Goal: Transaction & Acquisition: Download file/media

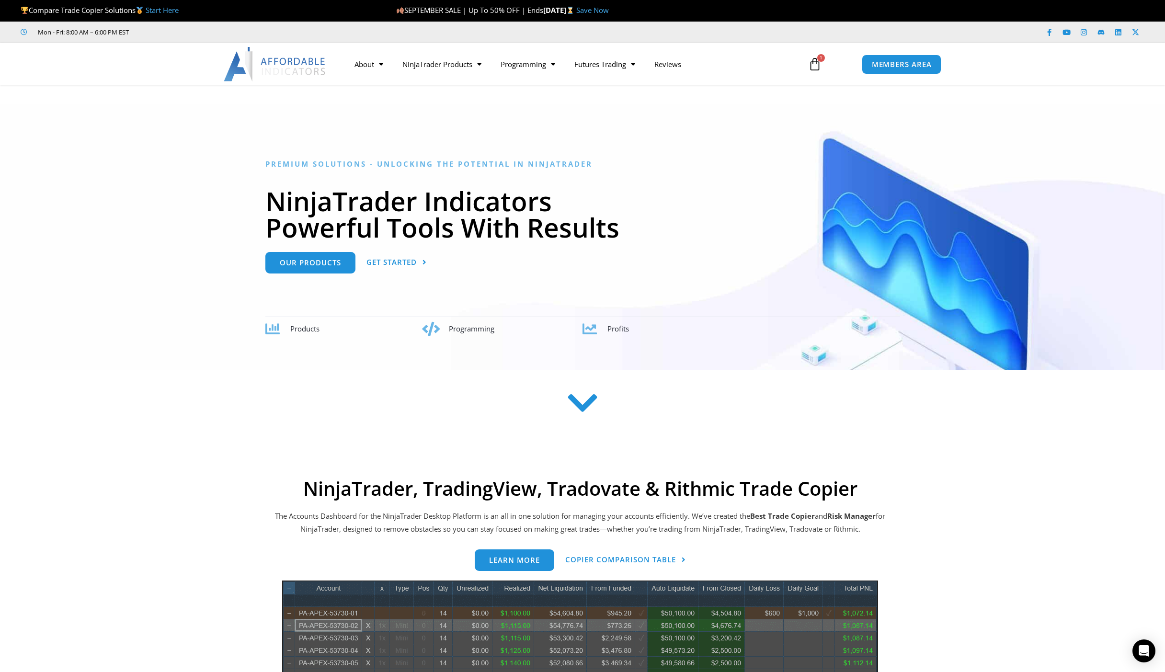
click at [814, 67] on icon at bounding box center [814, 64] width 13 height 13
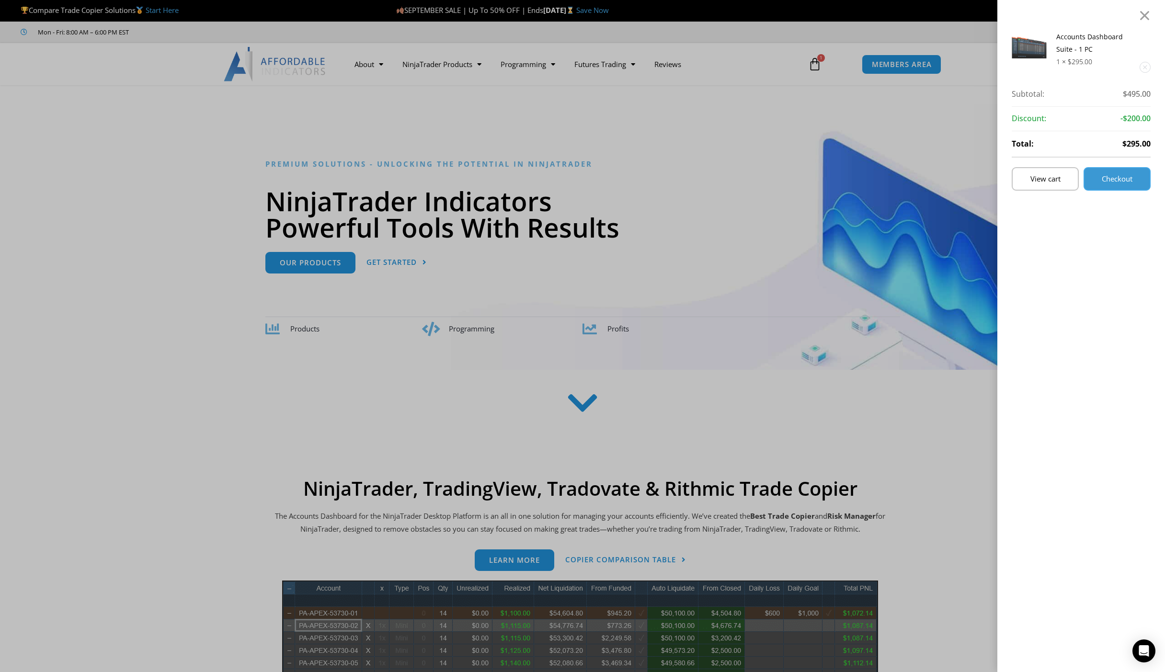
click at [1103, 178] on link "Checkout" at bounding box center [1117, 178] width 67 height 23
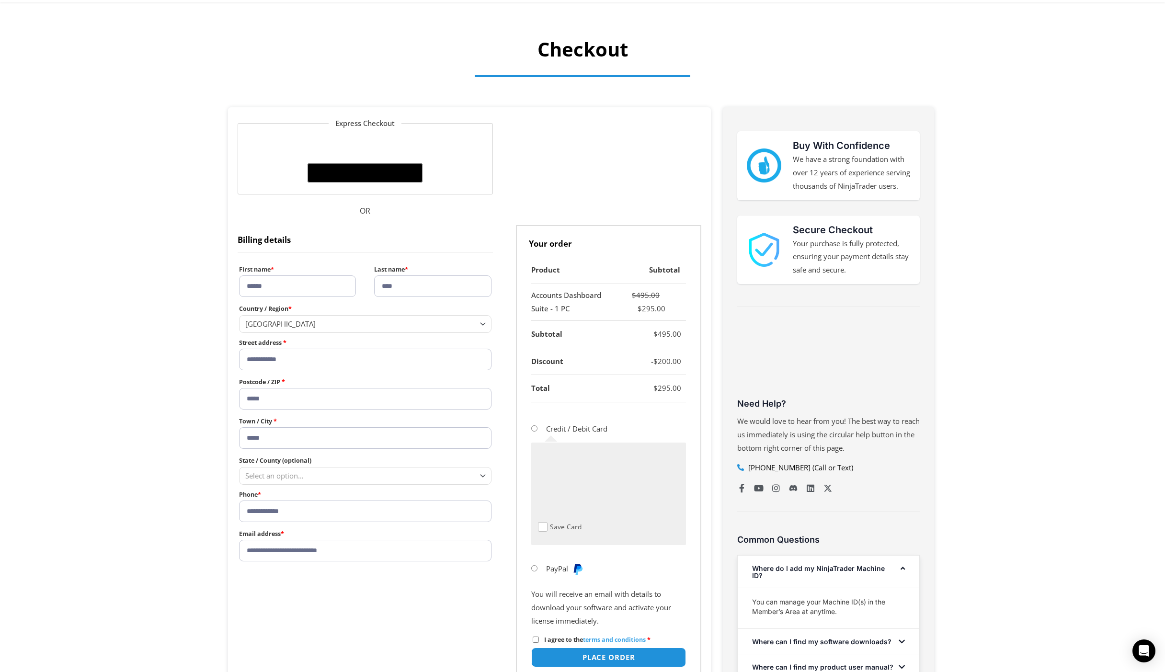
scroll to position [144, 0]
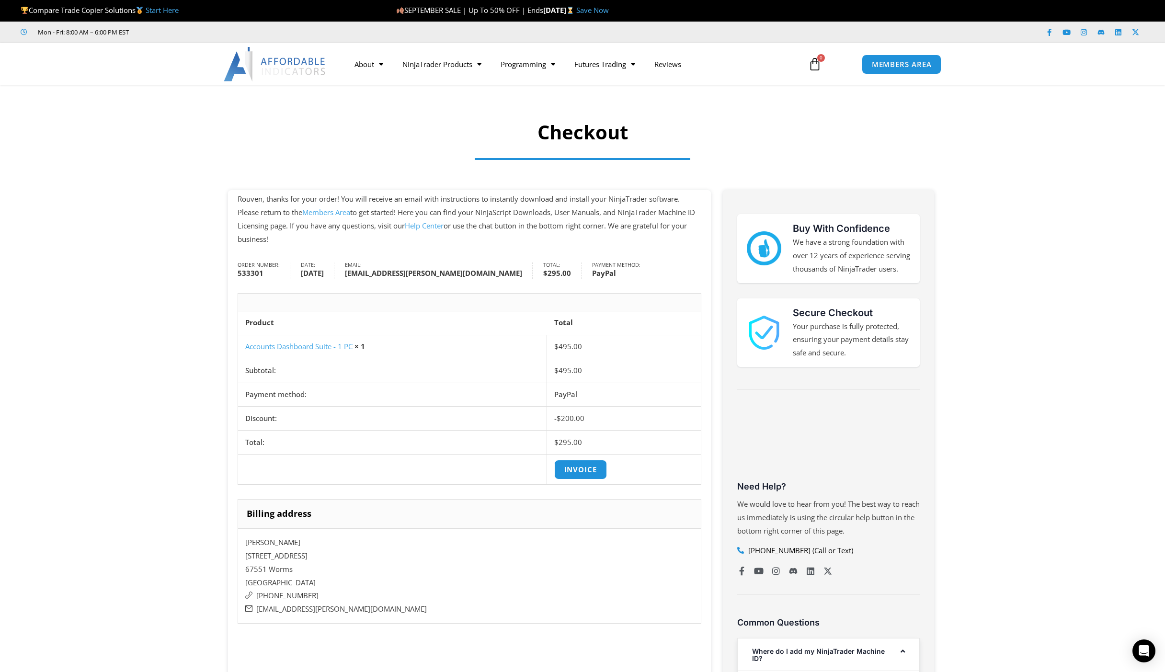
click at [942, 246] on div "Buy With Confidence We have a strong foundation with over 12 years of experienc…" at bounding box center [829, 488] width 226 height 597
click at [1037, 198] on section "Rouven, thanks for your order! You will receive an email with instructions to i…" at bounding box center [582, 514] width 1165 height 649
click at [898, 60] on span "MEMBERS AREA" at bounding box center [902, 64] width 66 height 8
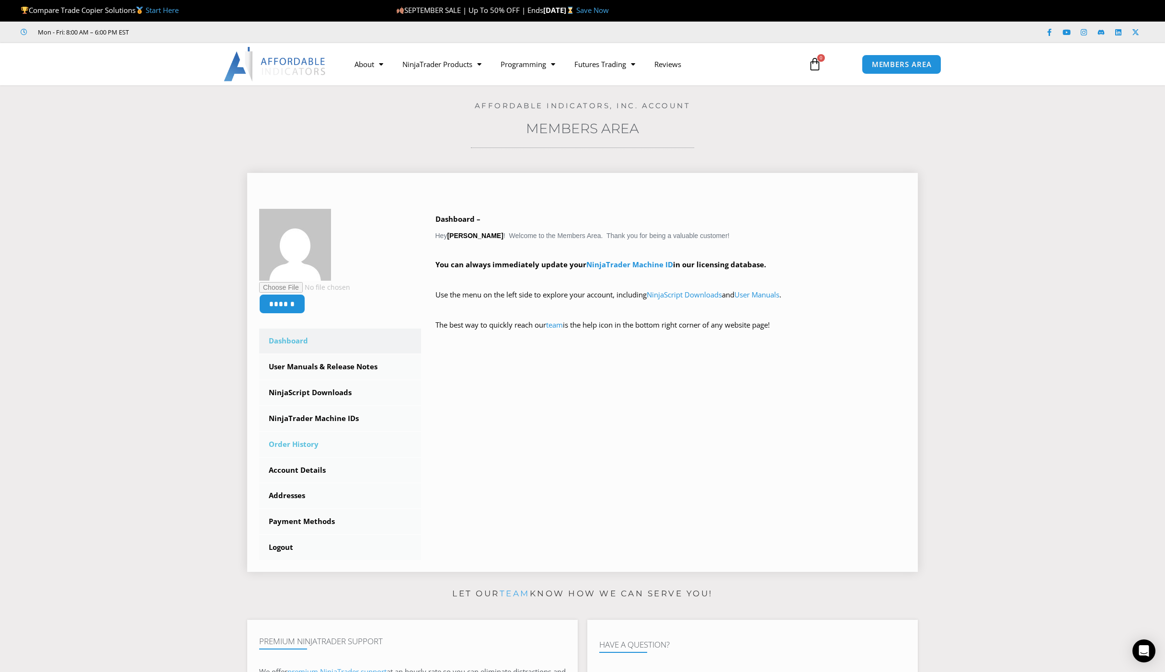
click at [302, 448] on link "Order History" at bounding box center [340, 444] width 162 height 25
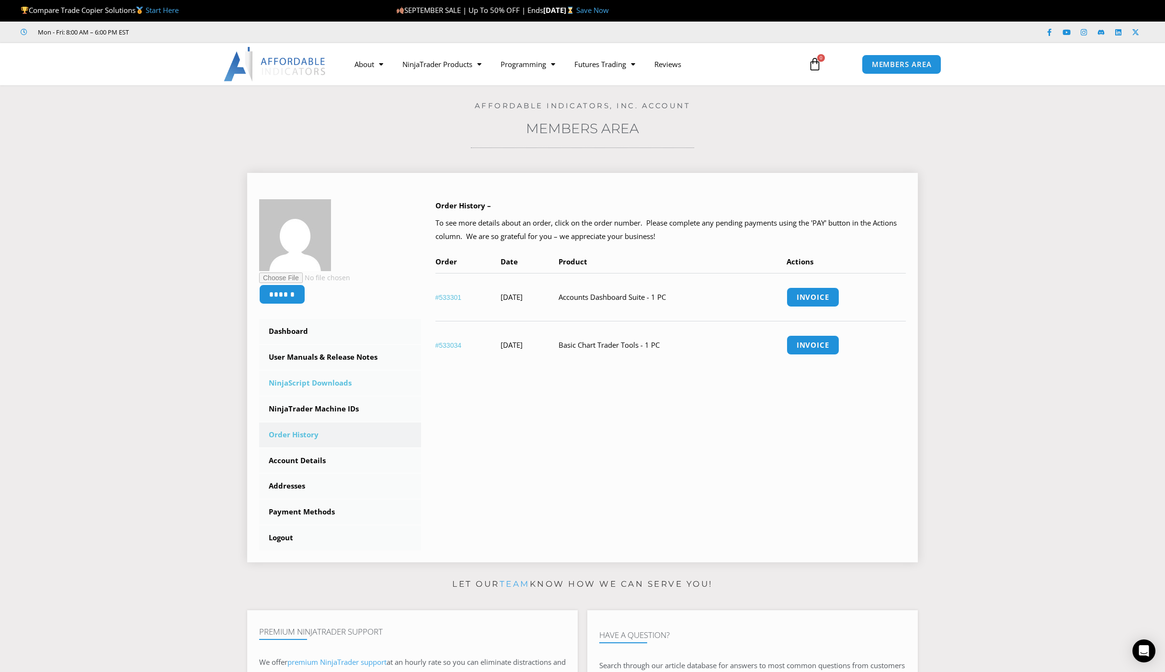
click at [341, 387] on link "NinjaScript Downloads" at bounding box center [340, 383] width 162 height 25
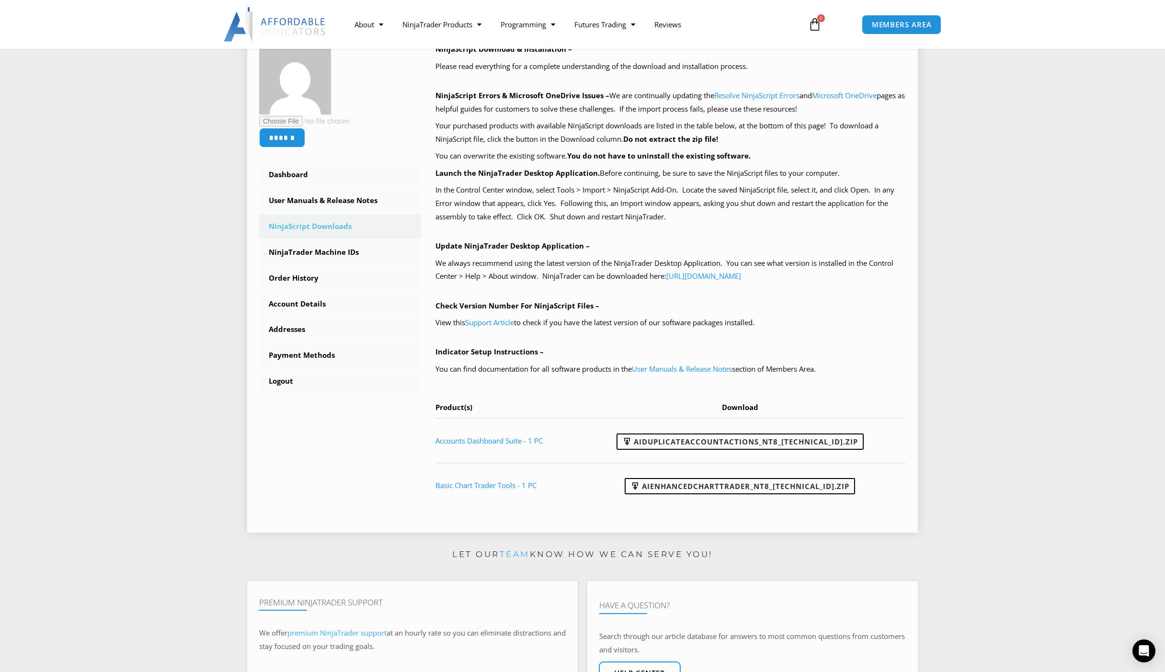
scroll to position [192, 0]
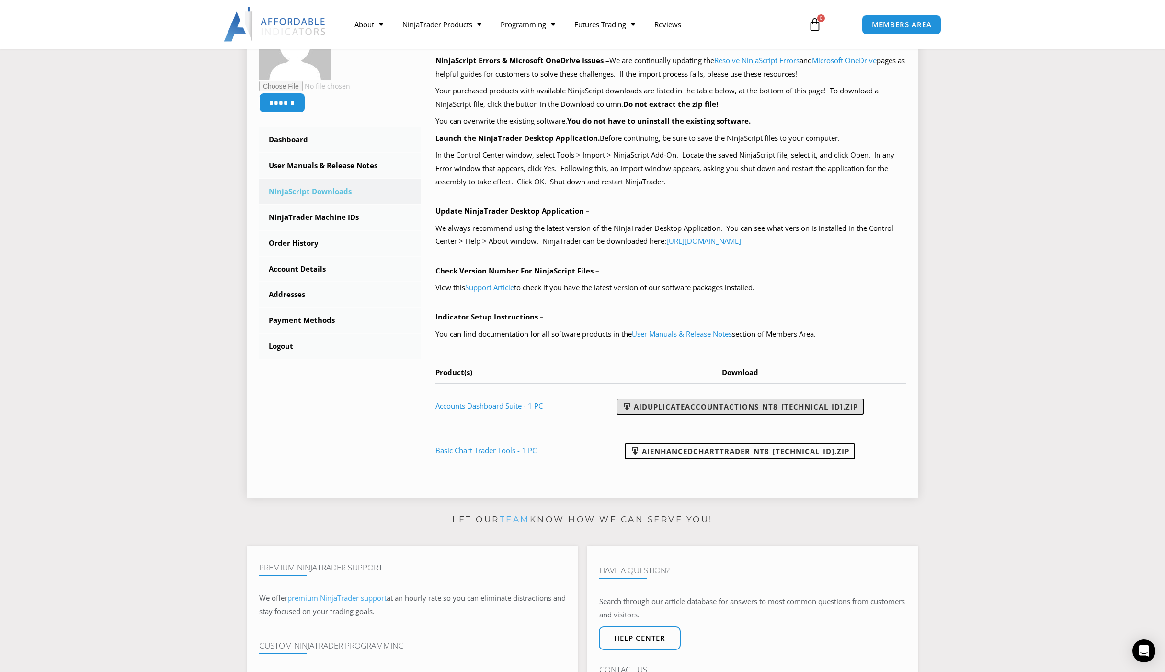
click at [725, 412] on link "AIDuplicateAccountActions_NT8_25.9.24.1.zip" at bounding box center [740, 407] width 247 height 16
click at [784, 283] on p "View this Support Article to check if you have the latest version of our softwa…" at bounding box center [671, 287] width 471 height 13
click at [284, 173] on link "User Manuals & Release Notes" at bounding box center [340, 165] width 162 height 25
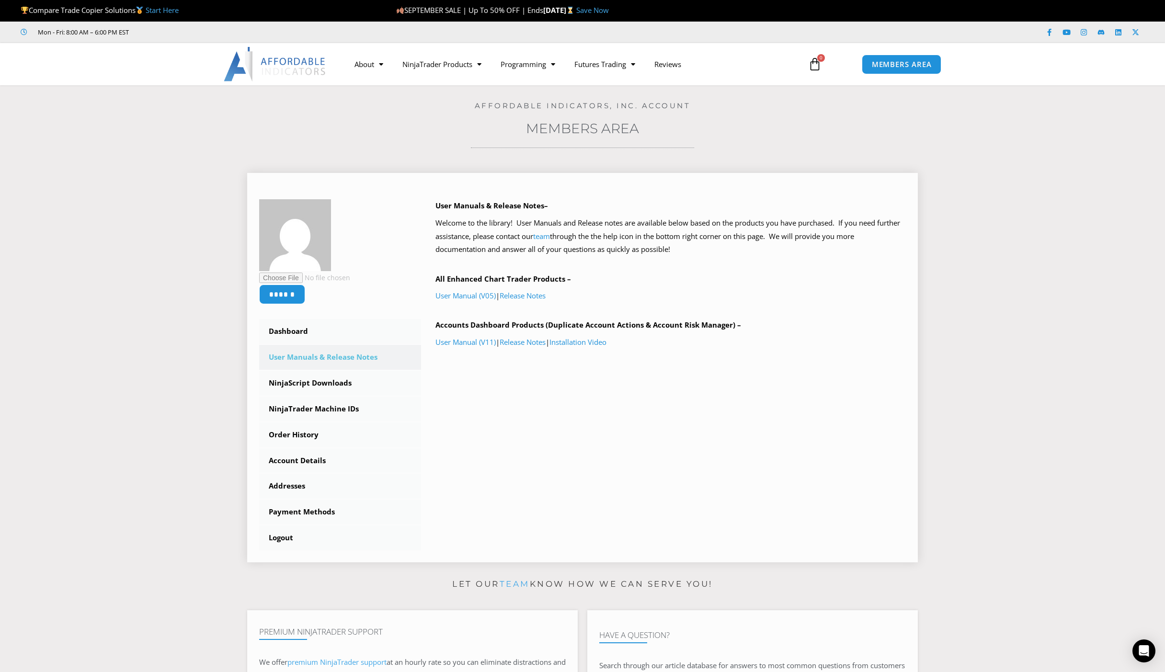
click at [658, 281] on p "All Enhanced Chart Trader Products –" at bounding box center [671, 279] width 471 height 13
click at [324, 361] on link "User Manuals & Release Notes" at bounding box center [340, 357] width 162 height 25
click at [588, 345] on link "Installation Video" at bounding box center [578, 342] width 57 height 10
click at [338, 411] on link "NinjaTrader Machine IDs" at bounding box center [340, 409] width 162 height 25
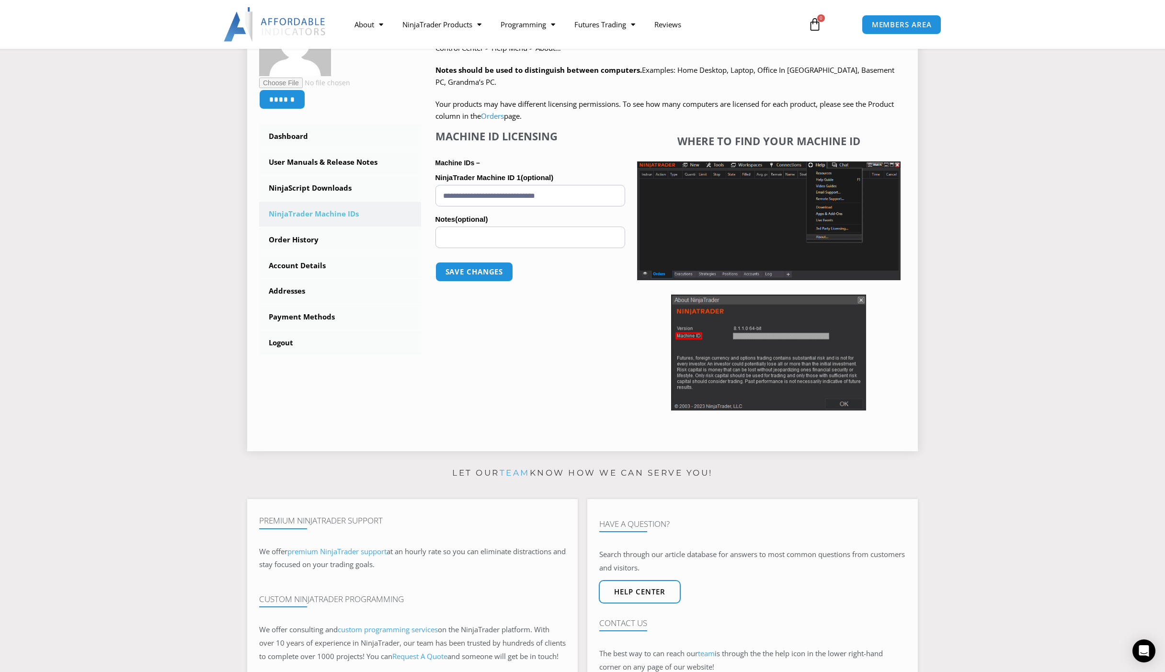
scroll to position [192, 0]
